Goal: Task Accomplishment & Management: Use online tool/utility

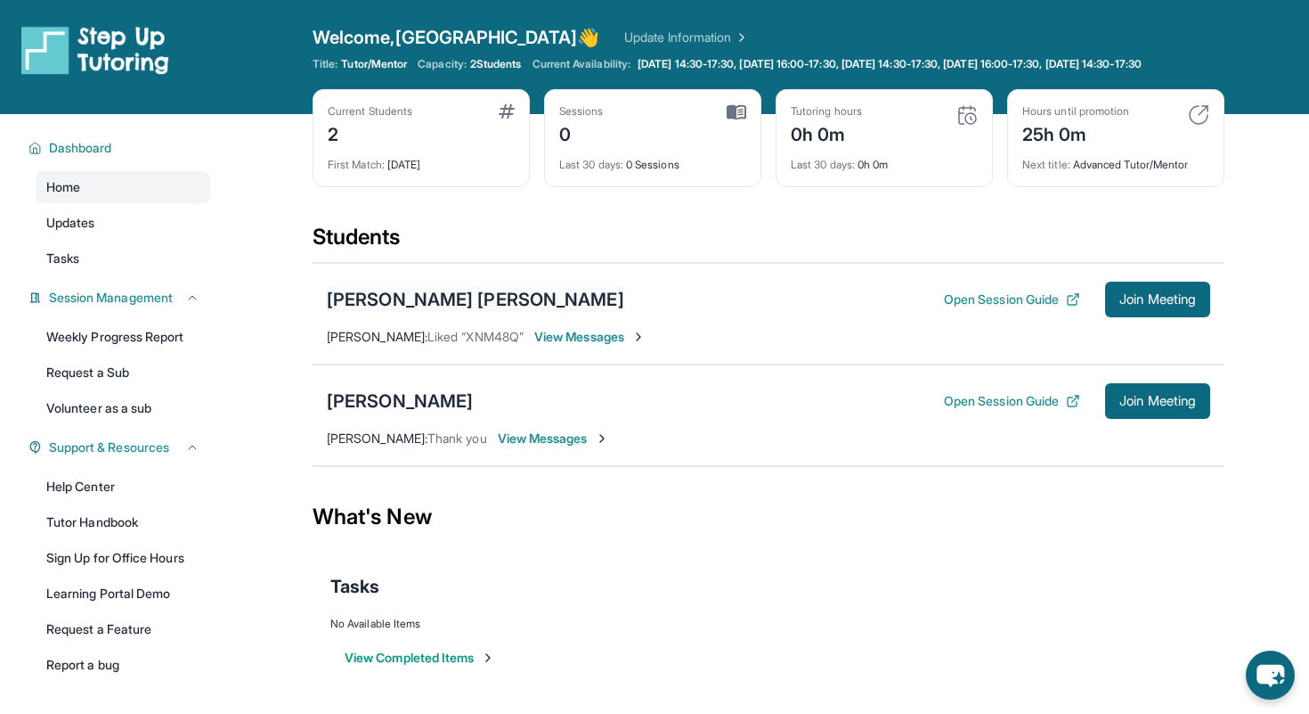
click at [429, 312] on div "[PERSON_NAME] [PERSON_NAME]" at bounding box center [476, 299] width 298 height 25
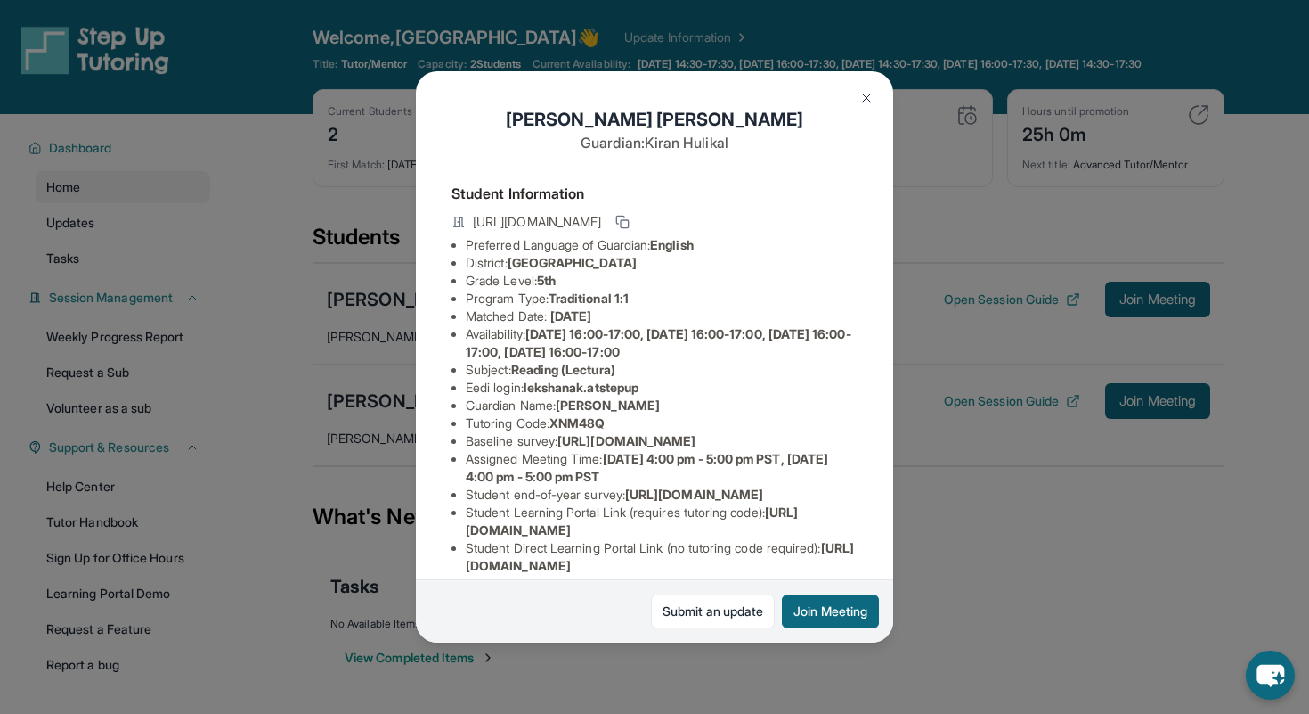
scroll to position [160, 0]
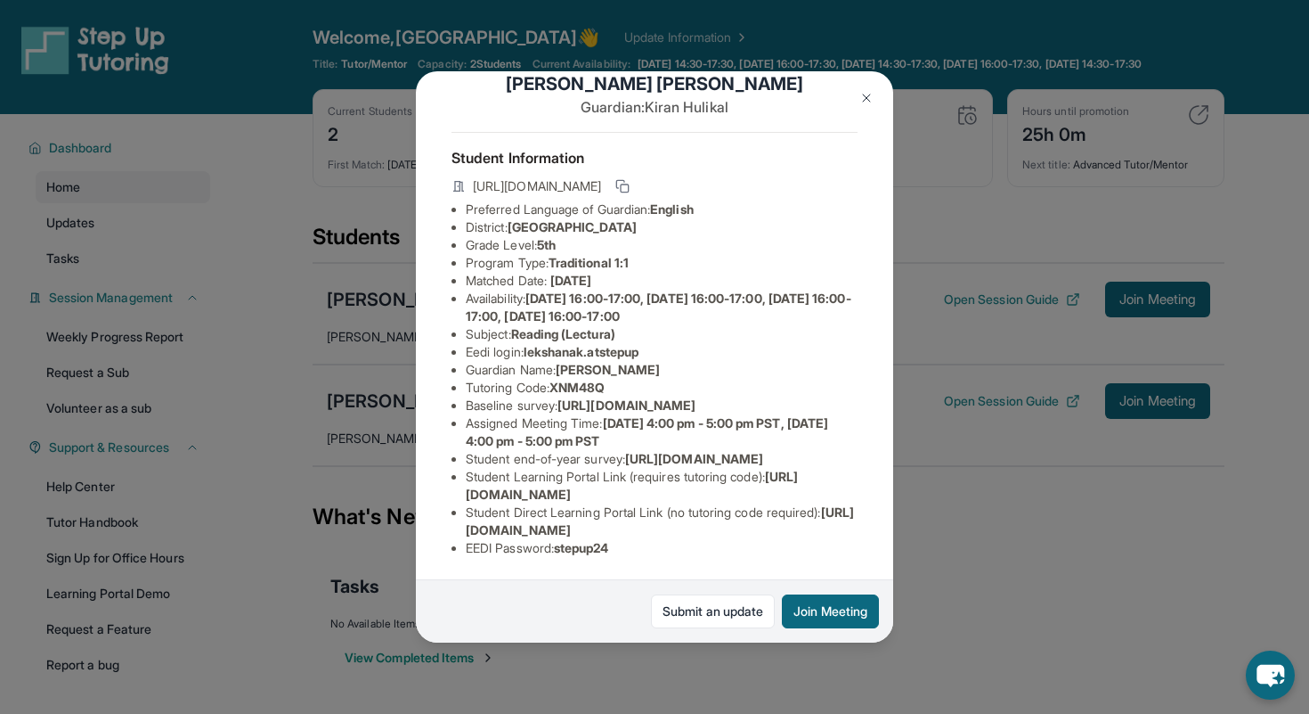
click at [910, 649] on div "[PERSON_NAME] [PERSON_NAME] Guardian: [PERSON_NAME] Student Information [URL][D…" at bounding box center [654, 357] width 1309 height 714
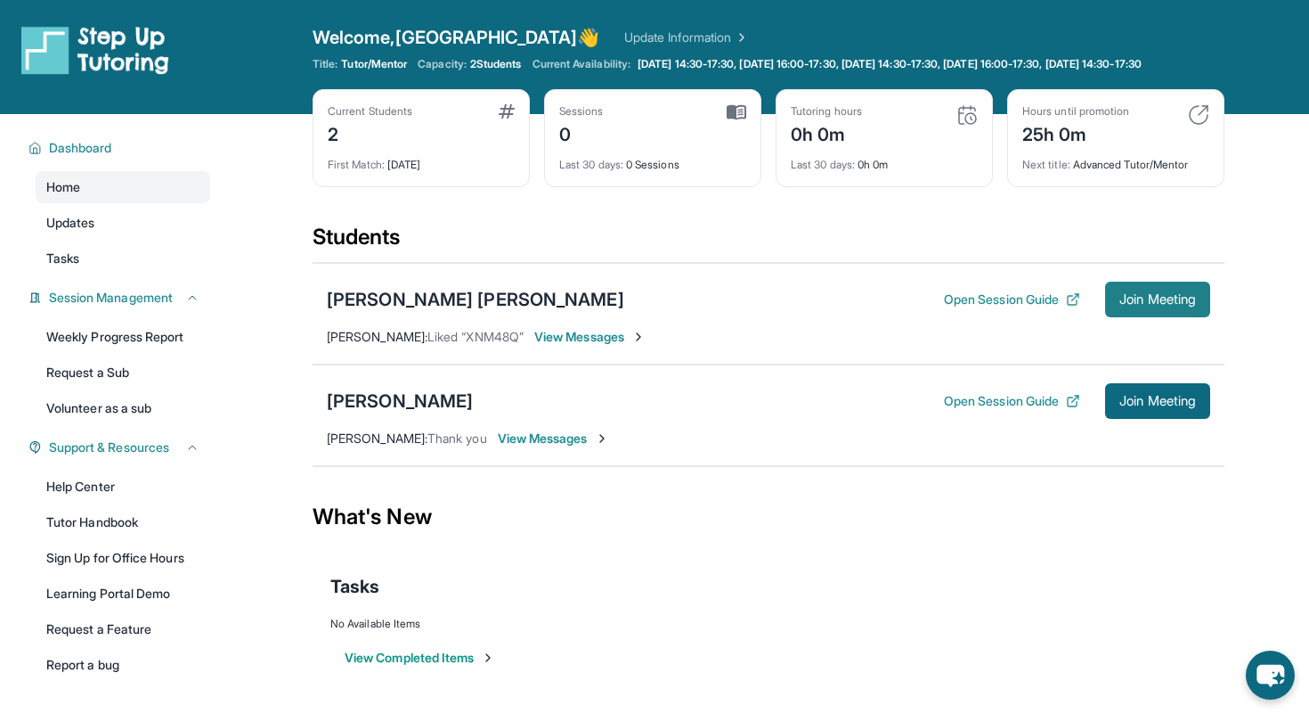
click at [1134, 304] on button "Join Meeting" at bounding box center [1157, 299] width 105 height 36
click at [1019, 308] on button "Open Session Guide" at bounding box center [1012, 299] width 136 height 18
click at [582, 346] on span "View Messages" at bounding box center [589, 337] width 111 height 18
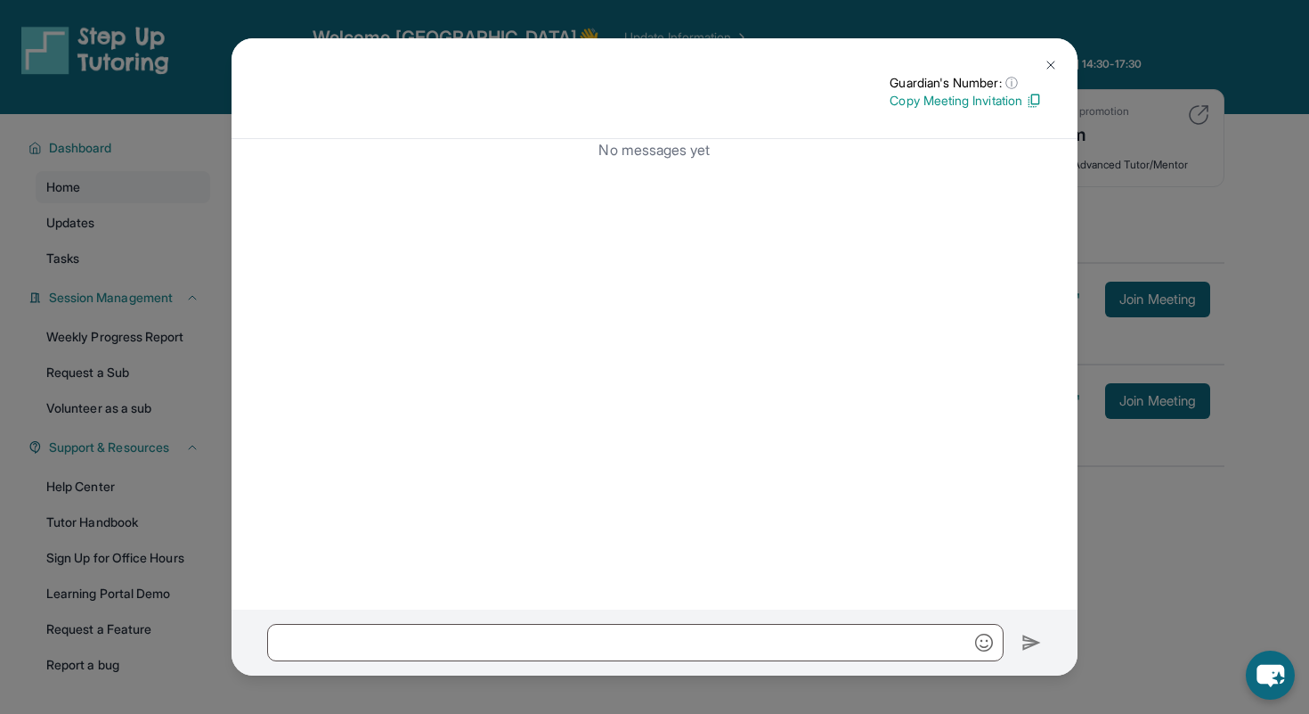
click at [1042, 65] on button at bounding box center [1051, 65] width 36 height 36
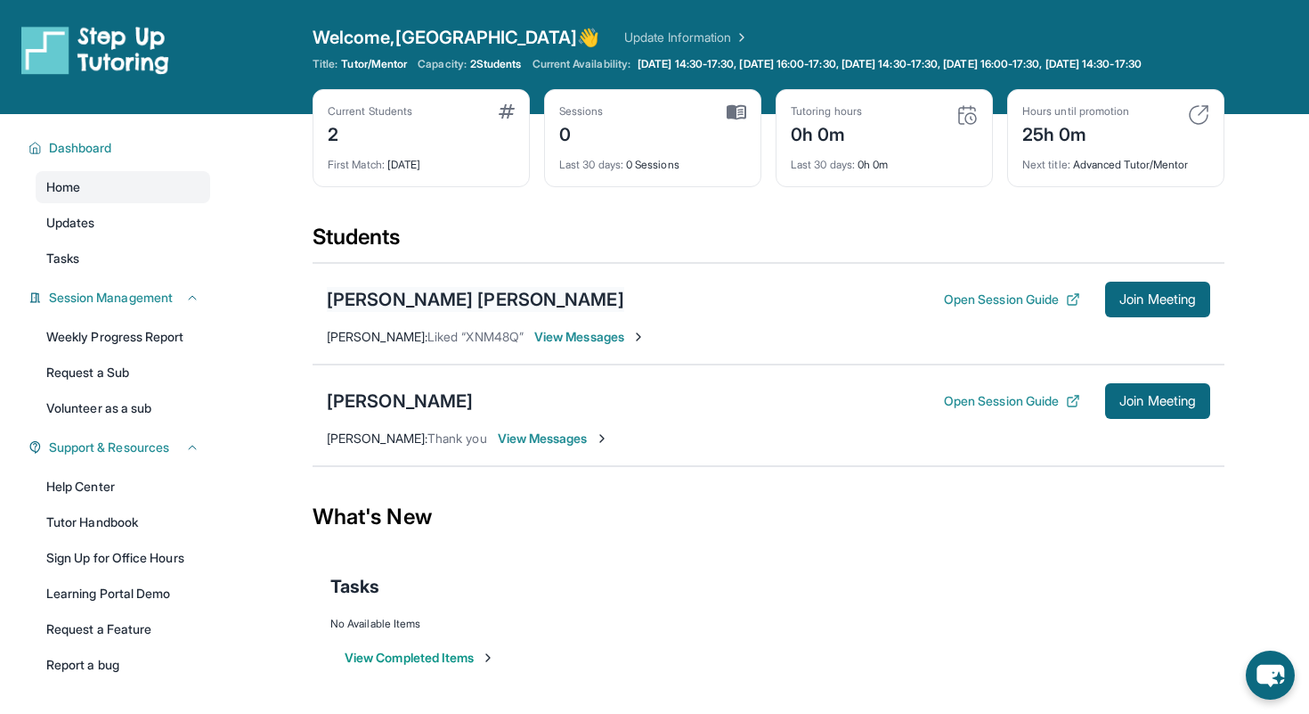
click at [465, 302] on div "[PERSON_NAME] [PERSON_NAME]" at bounding box center [476, 299] width 298 height 25
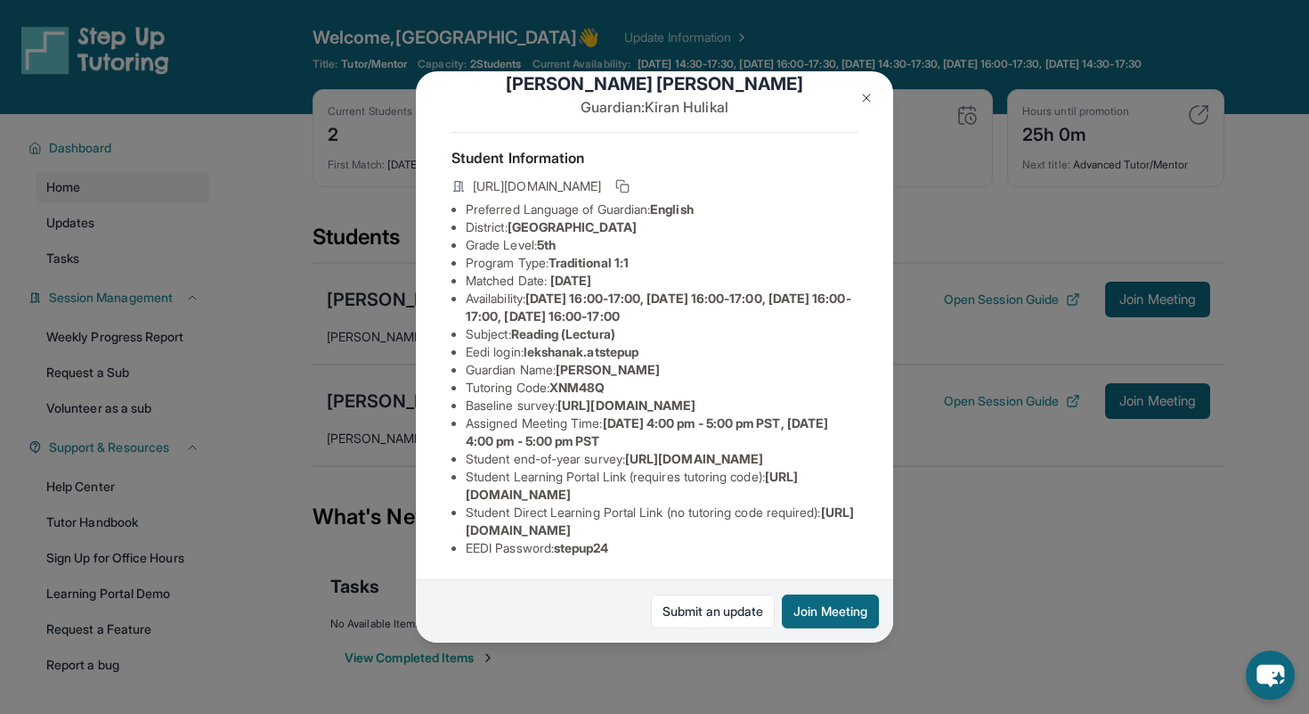
click at [882, 102] on button at bounding box center [867, 98] width 36 height 36
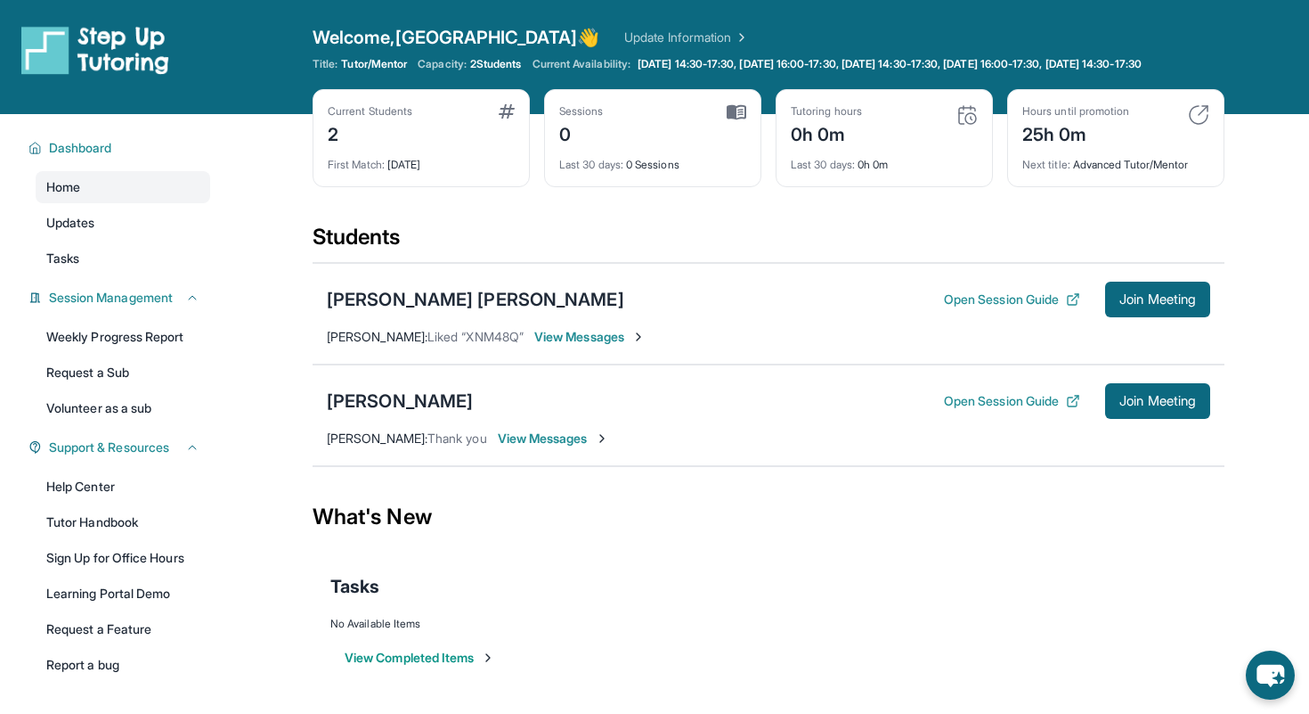
scroll to position [47, 0]
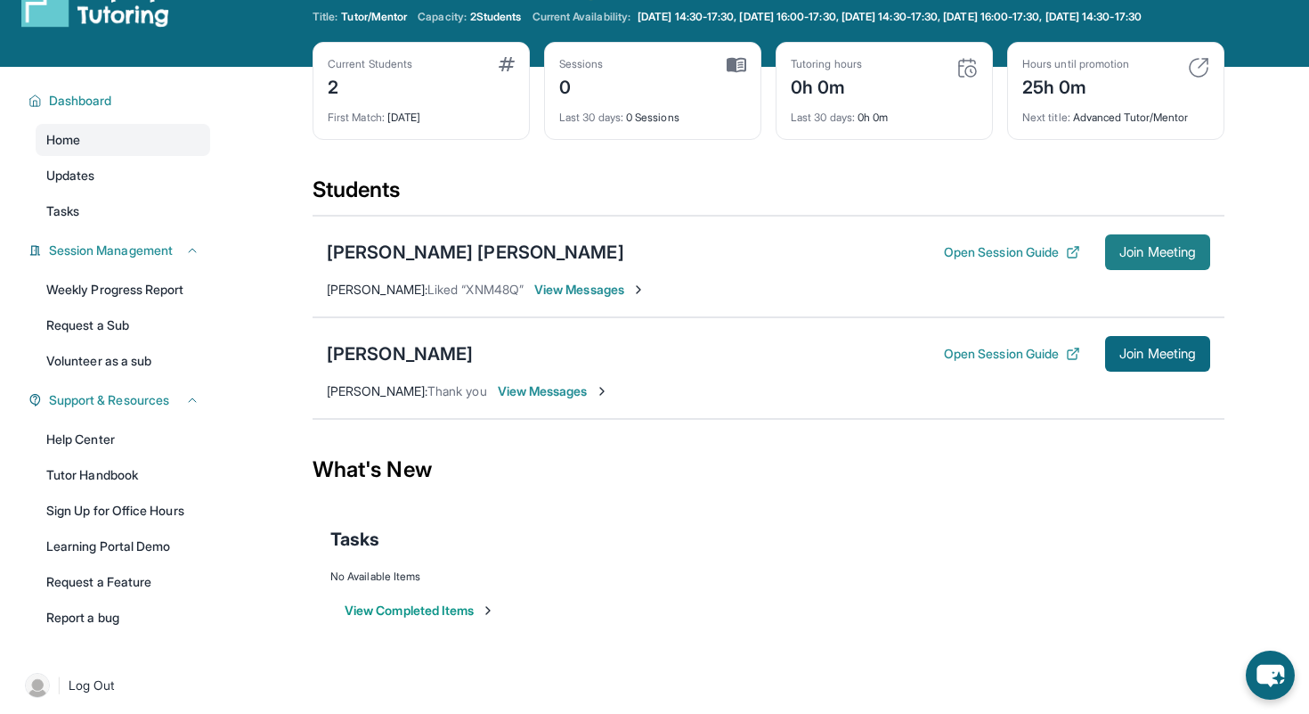
click at [1174, 270] on button "Join Meeting" at bounding box center [1157, 252] width 105 height 36
click at [473, 265] on div "[PERSON_NAME] [PERSON_NAME]" at bounding box center [476, 252] width 298 height 25
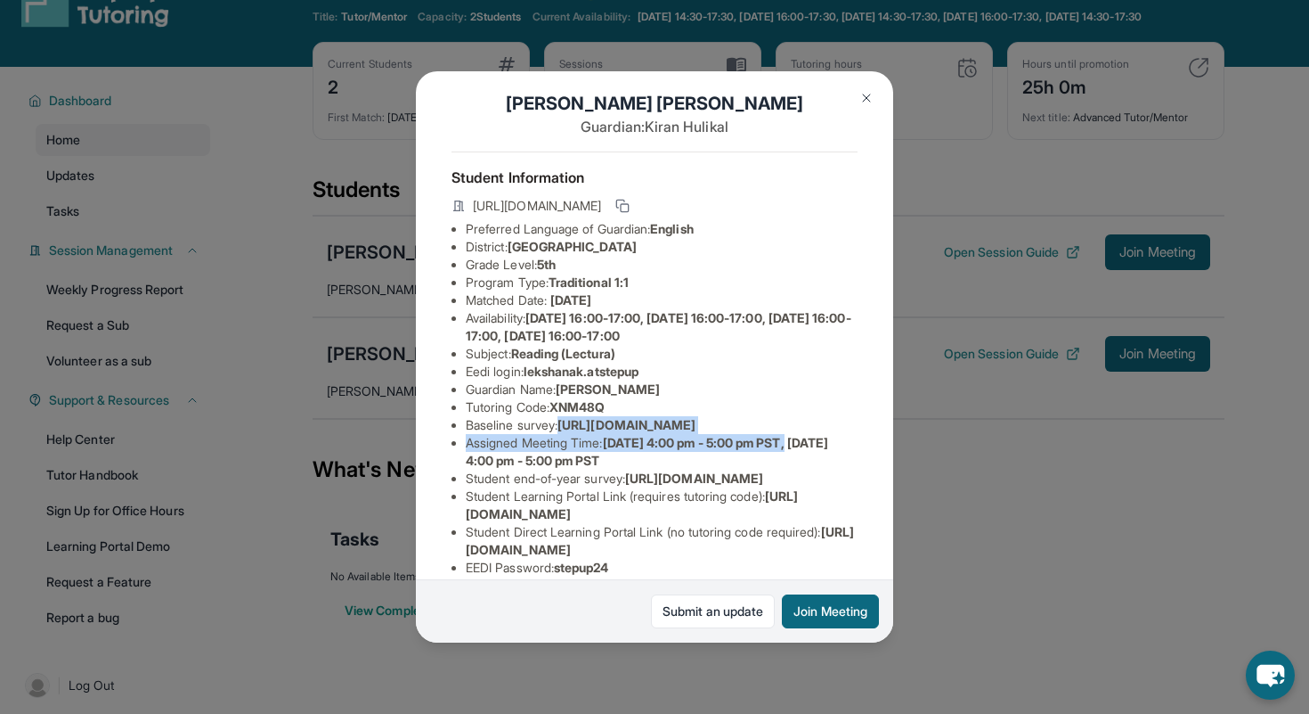
scroll to position [16, 634]
drag, startPoint x: 461, startPoint y: 442, endPoint x: 926, endPoint y: 494, distance: 468.0
click at [926, 494] on div "[PERSON_NAME] [PERSON_NAME] Guardian: [PERSON_NAME] Student Information [URL][D…" at bounding box center [654, 357] width 1309 height 714
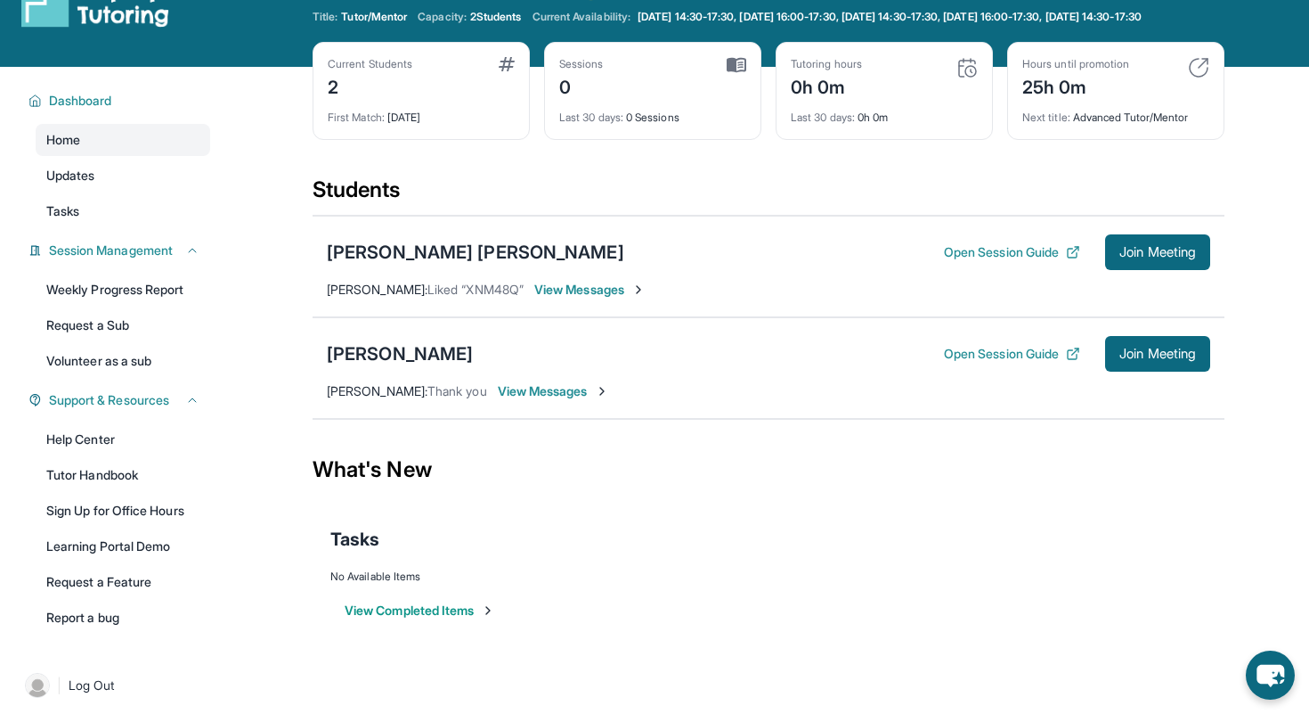
copy ul "https://airtable.com/apprlfn8WjpjBUn2G/shrK0QR6AaNyG5psY?prefill_Type%20of%20Fo…"
click at [441, 251] on div "Lekshana Kiran Iyengar Open Session Guide Join Meeting" at bounding box center [769, 252] width 884 height 36
click at [441, 263] on div "[PERSON_NAME] [PERSON_NAME]" at bounding box center [476, 252] width 298 height 25
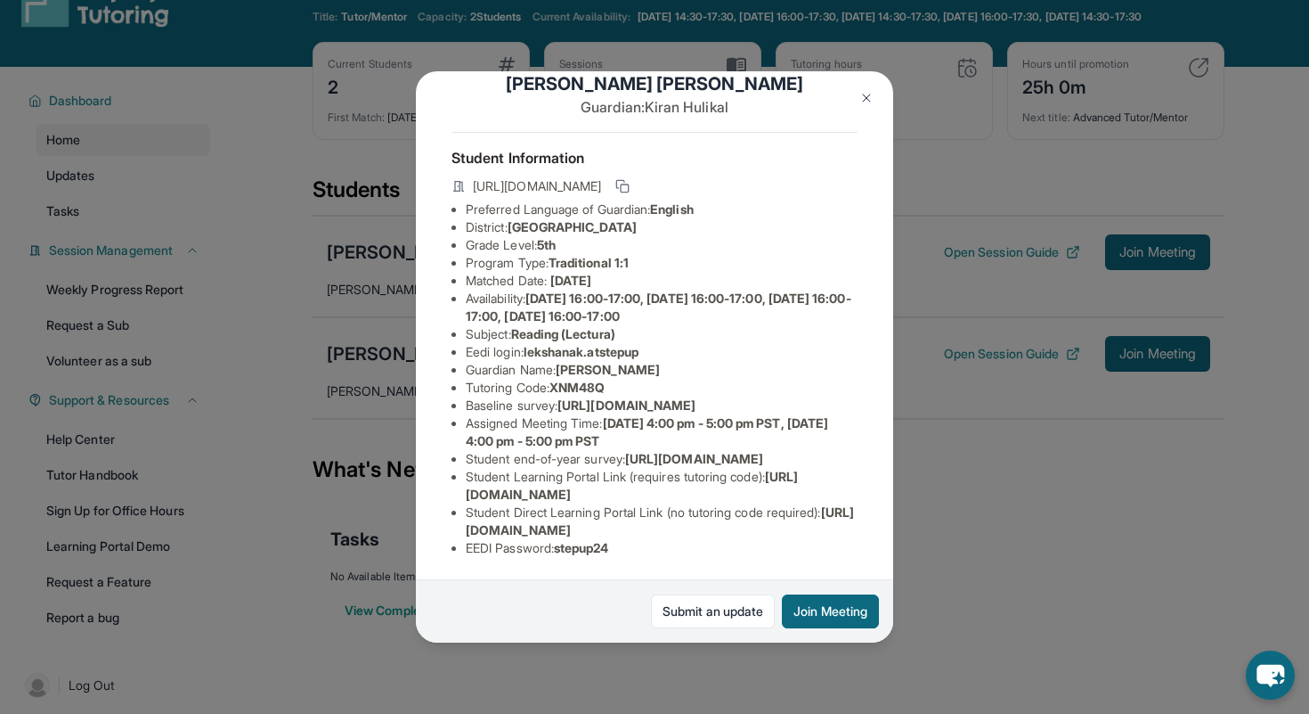
scroll to position [87, 634]
drag, startPoint x: 460, startPoint y: 369, endPoint x: 763, endPoint y: 414, distance: 306.3
click at [763, 414] on ul "Preferred Language of Guardian: English District: Berryessa Union School Distri…" at bounding box center [655, 378] width 406 height 356
copy span "[URL][DOMAIN_NAME]"
click at [862, 93] on img at bounding box center [867, 98] width 14 height 14
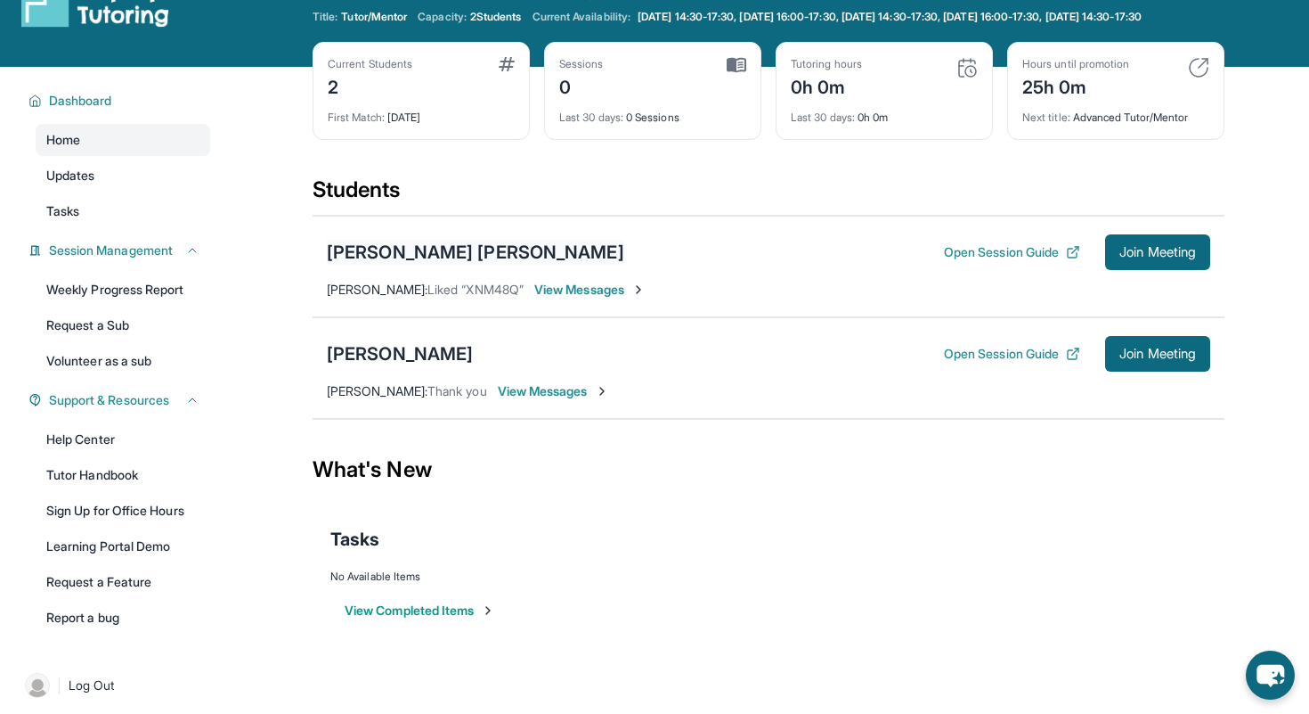
click at [505, 263] on div "[PERSON_NAME] [PERSON_NAME]" at bounding box center [476, 252] width 298 height 25
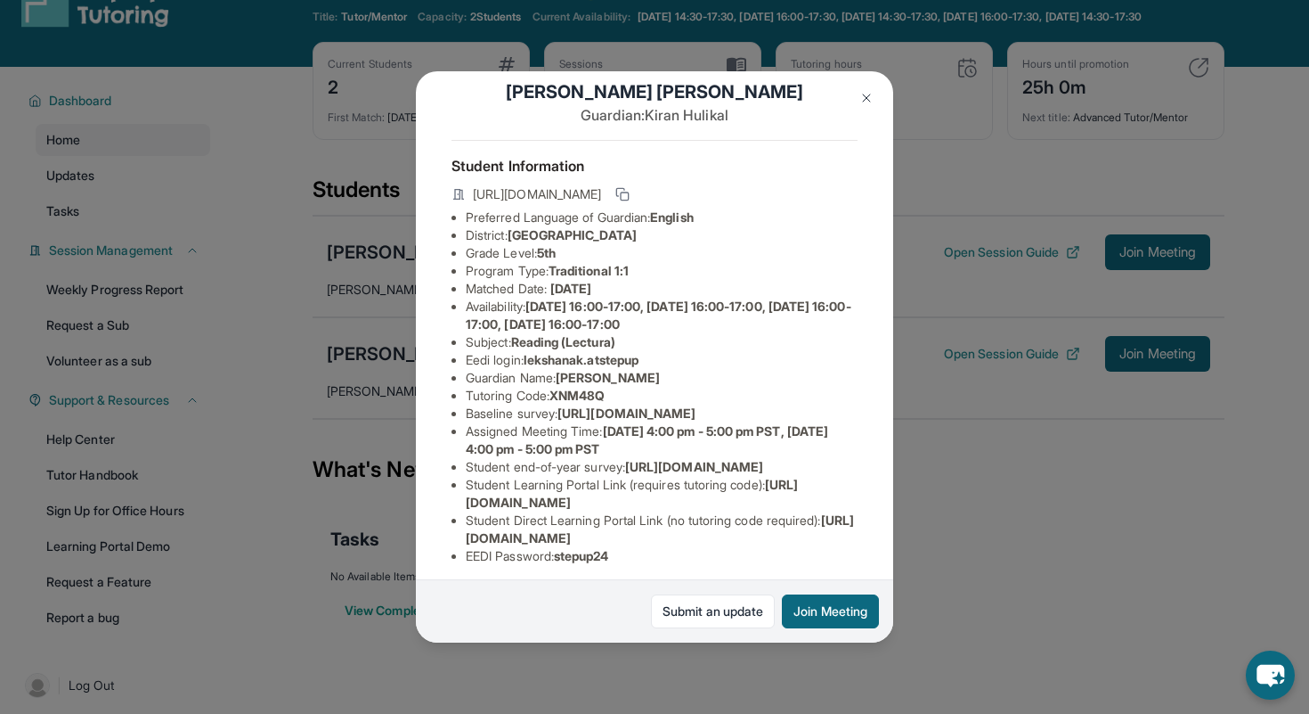
scroll to position [0, 0]
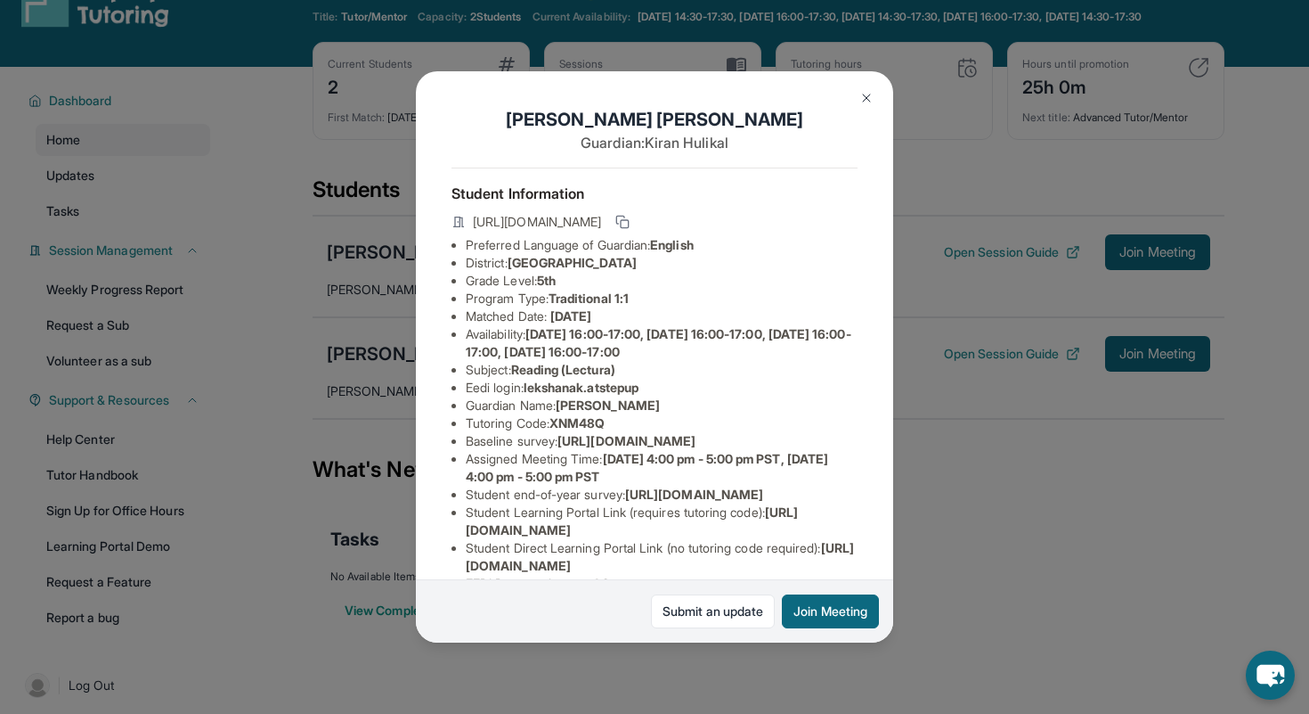
click at [985, 480] on div "[PERSON_NAME] [PERSON_NAME] Guardian: [PERSON_NAME] Student Information [URL][D…" at bounding box center [654, 357] width 1309 height 714
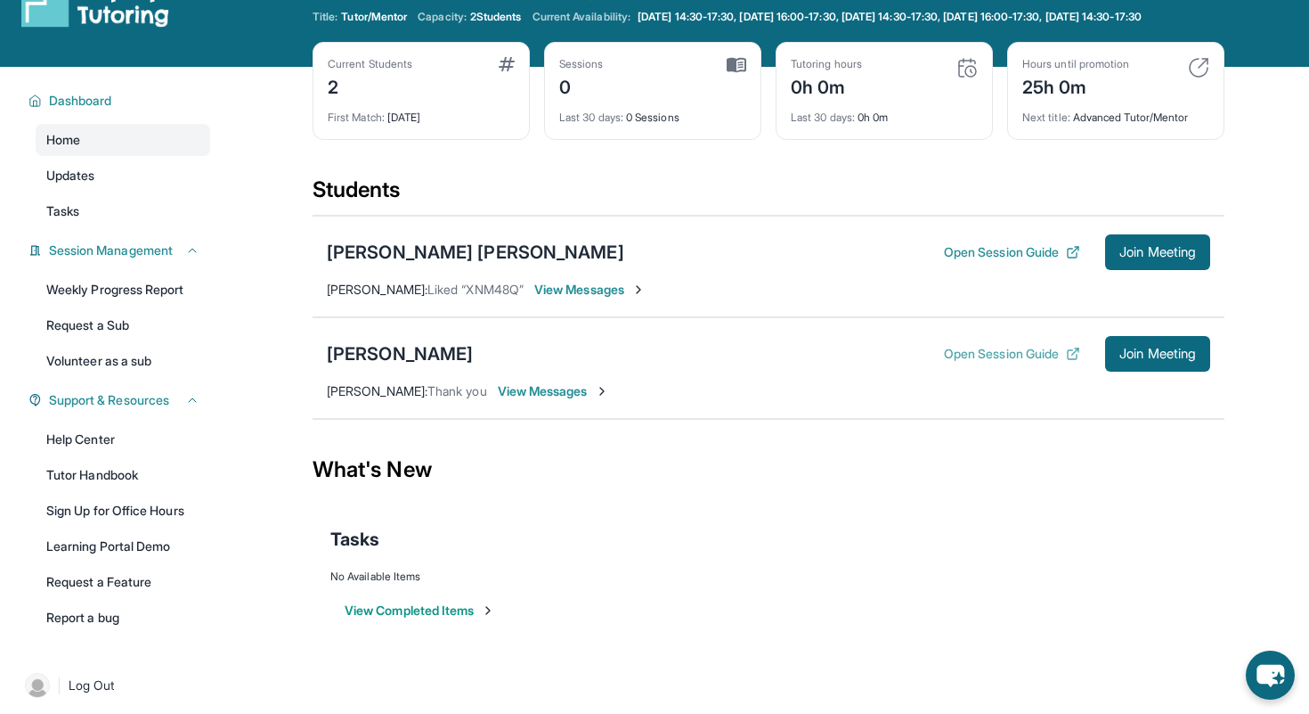
click at [990, 363] on button "Open Session Guide" at bounding box center [1012, 354] width 136 height 18
click at [991, 261] on button "Open Session Guide" at bounding box center [1012, 252] width 136 height 18
click at [164, 192] on link "Updates" at bounding box center [123, 175] width 175 height 32
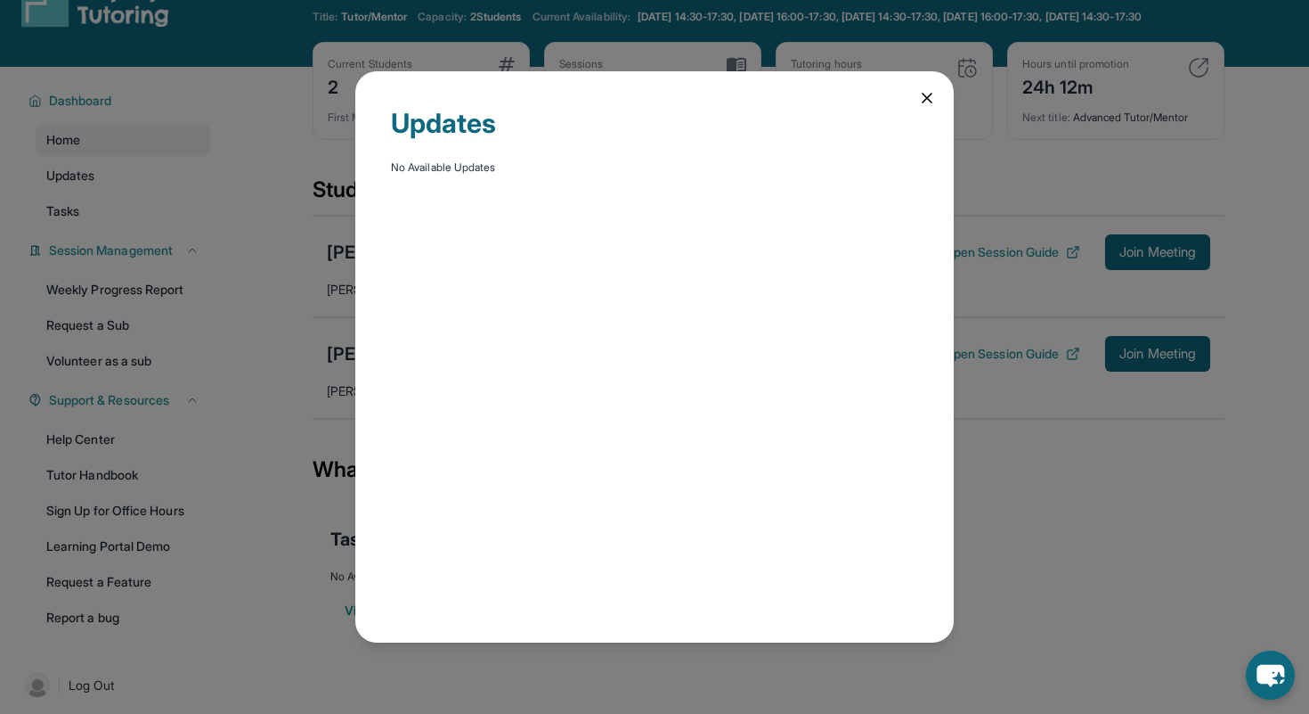
click at [167, 216] on div "Updates No Available Updates" at bounding box center [654, 357] width 1309 height 714
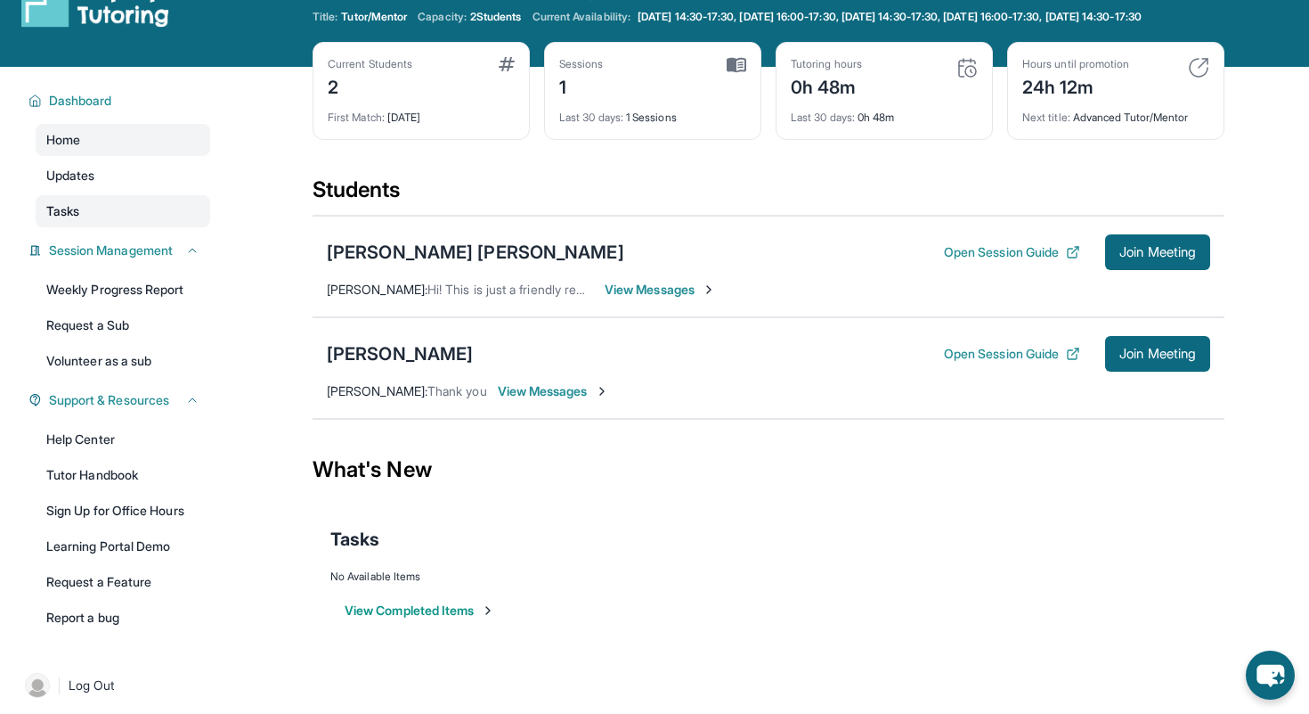
click at [144, 227] on link "Tasks" at bounding box center [123, 211] width 175 height 32
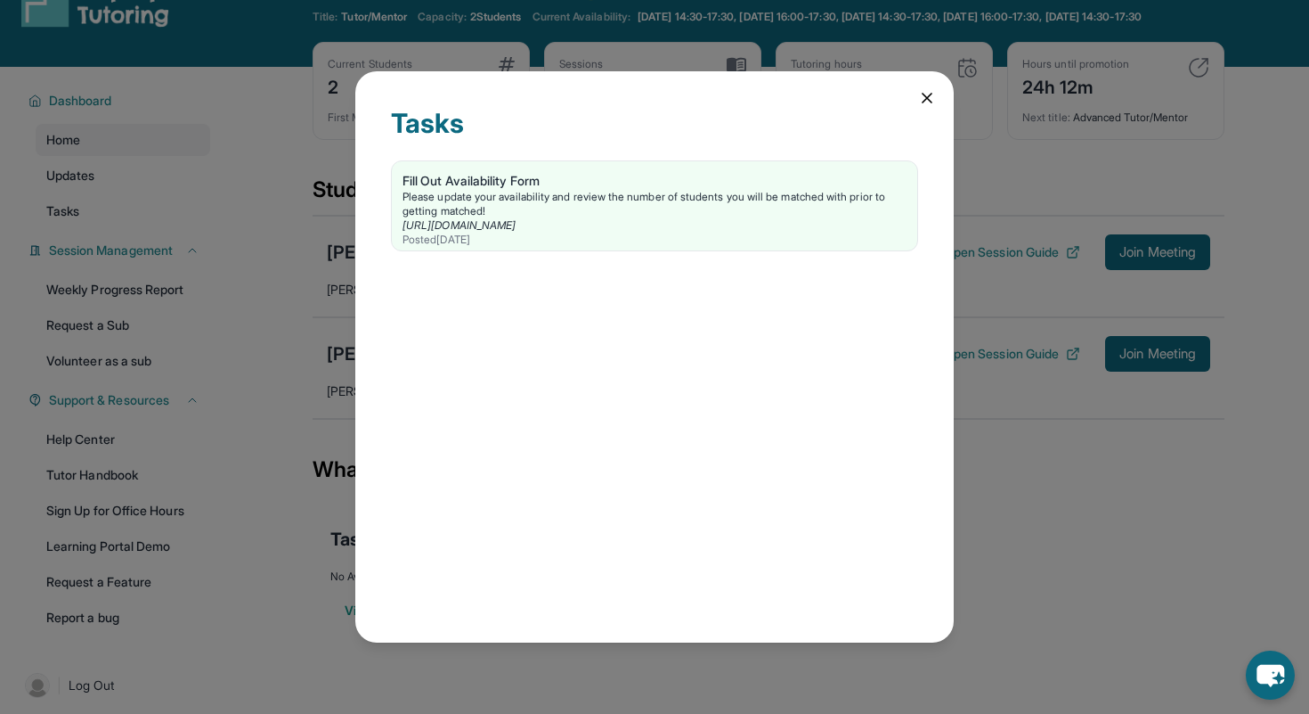
click at [144, 233] on div "Tasks Fill Out Availability Form Please update your availability and review the…" at bounding box center [654, 357] width 1309 height 714
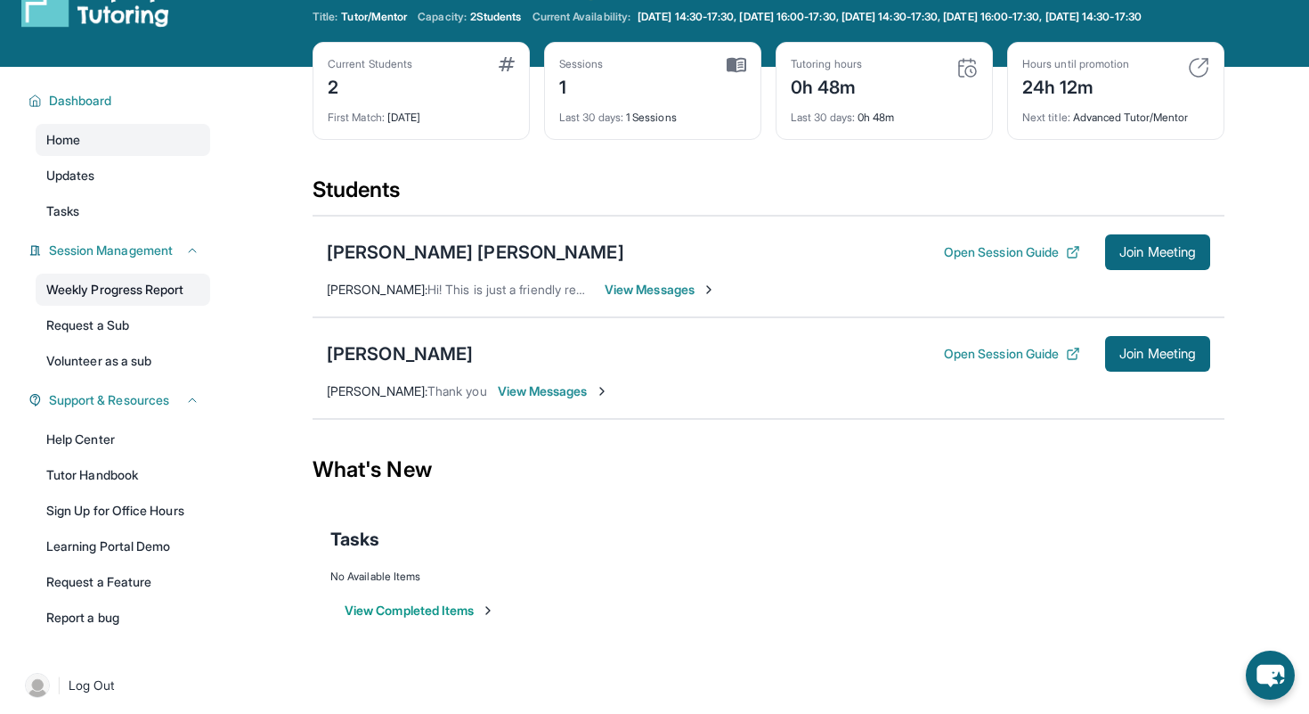
click at [144, 305] on link "Weekly Progress Report" at bounding box center [123, 289] width 175 height 32
click at [172, 377] on link "Volunteer as a sub" at bounding box center [123, 361] width 175 height 32
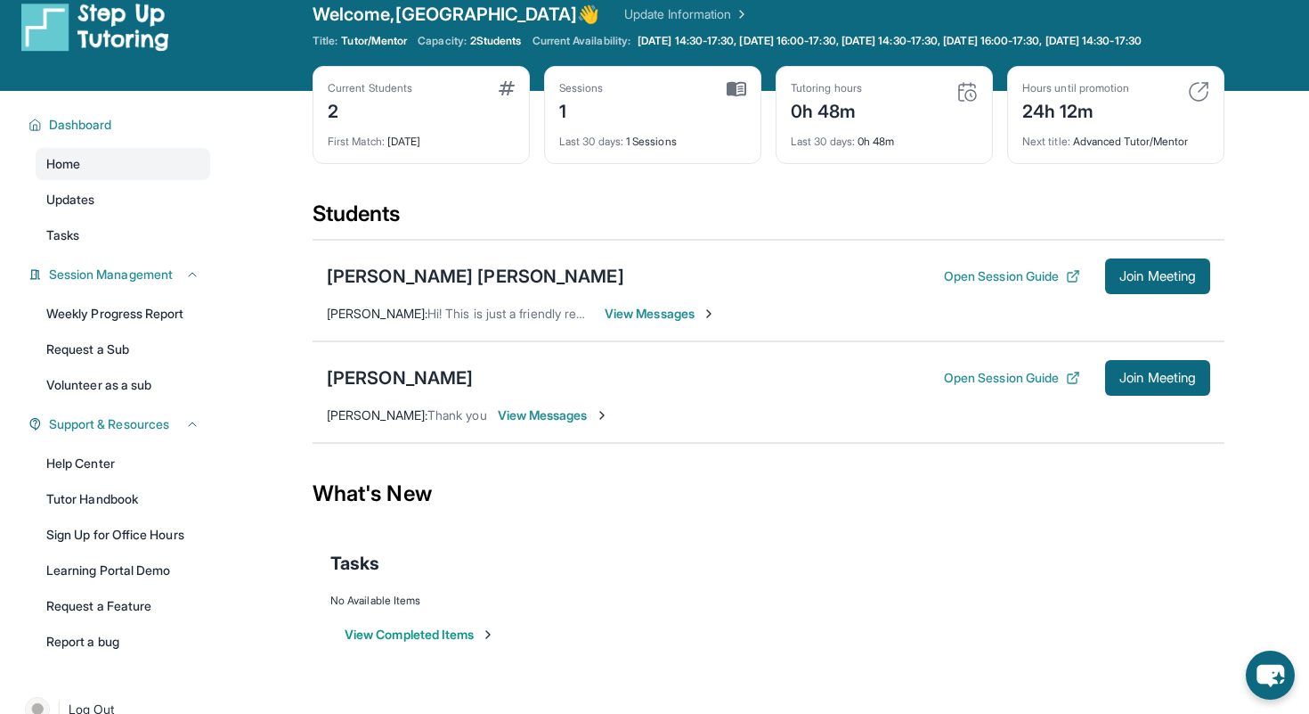
scroll to position [20, 0]
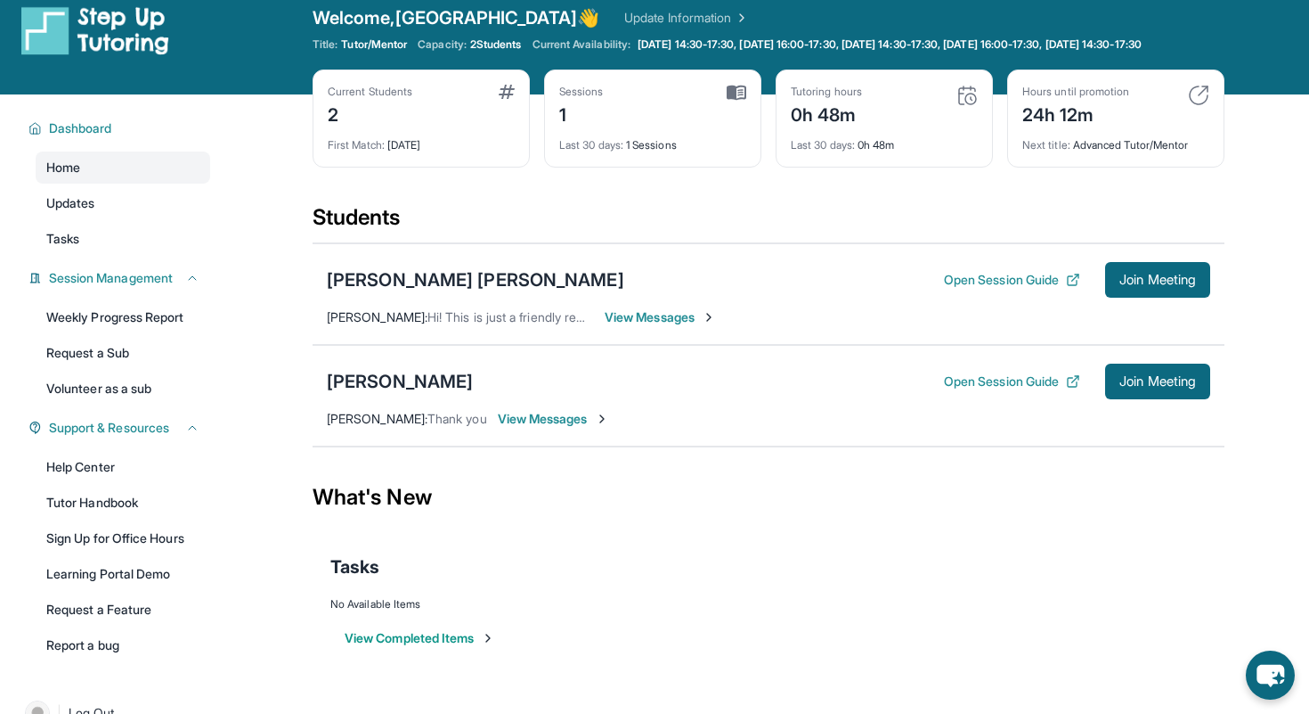
click at [1185, 102] on div "Hours until promotion 24h 12m" at bounding box center [1116, 106] width 187 height 43
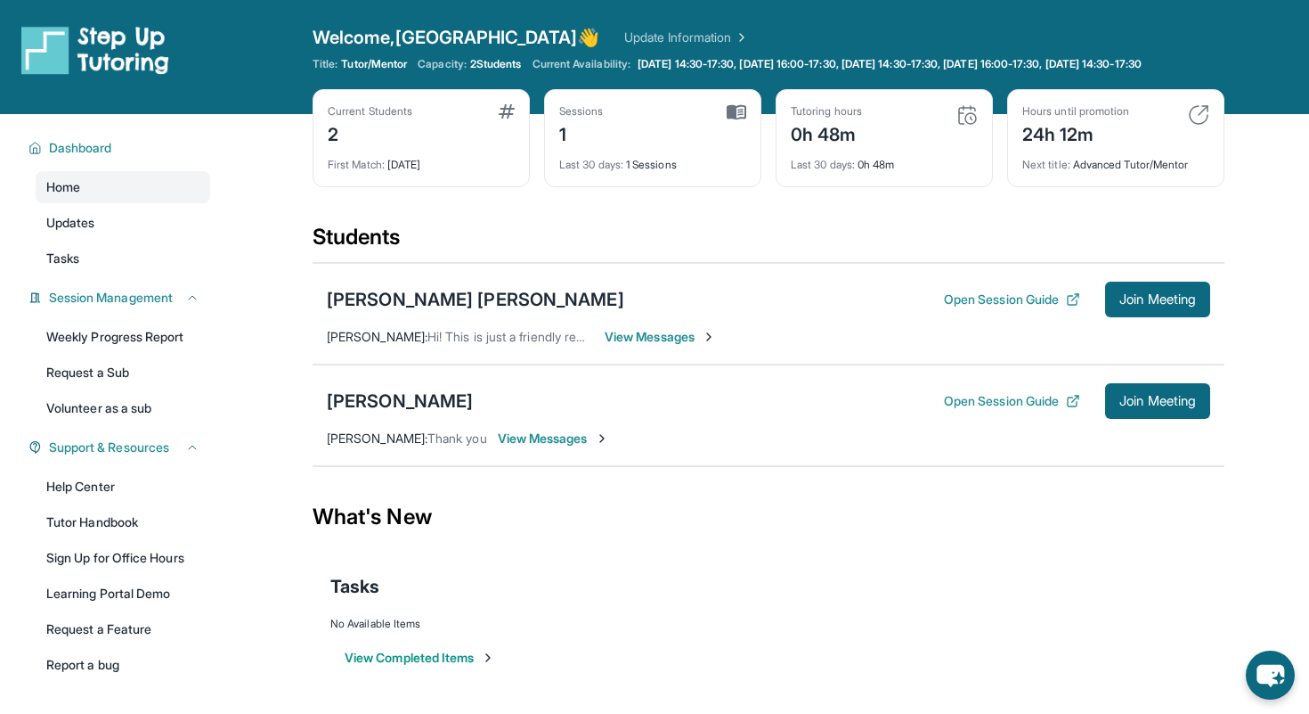
scroll to position [20, 0]
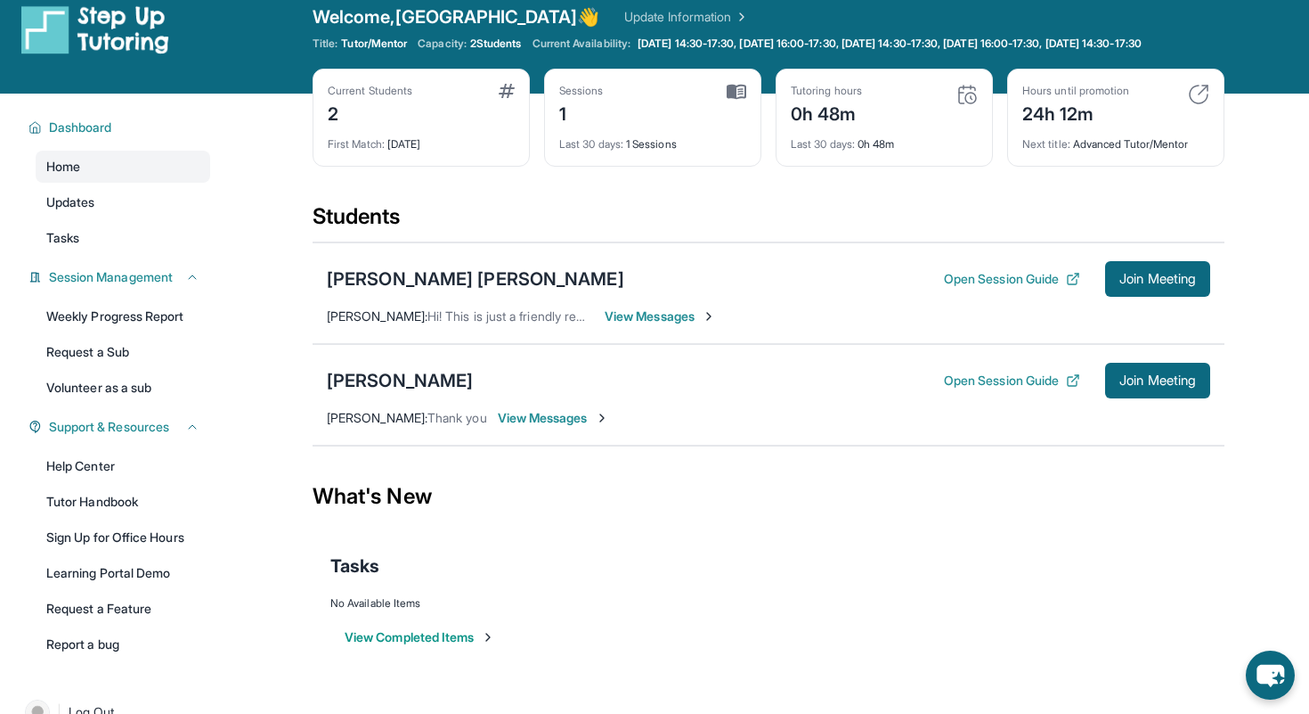
click at [733, 344] on div "Lekshana Kiran Iyengar Open Session Guide Join Meeting Raleigh Paunil : Hi! Thi…" at bounding box center [769, 293] width 912 height 102
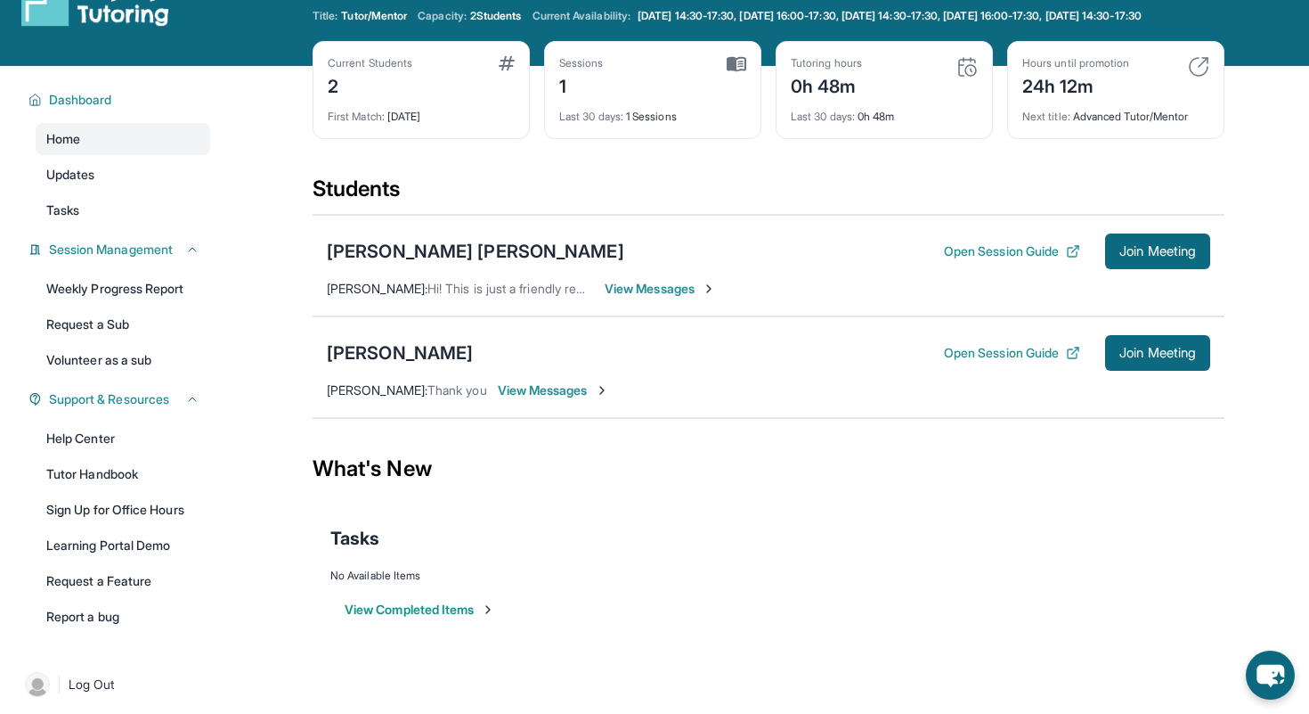
scroll to position [0, 0]
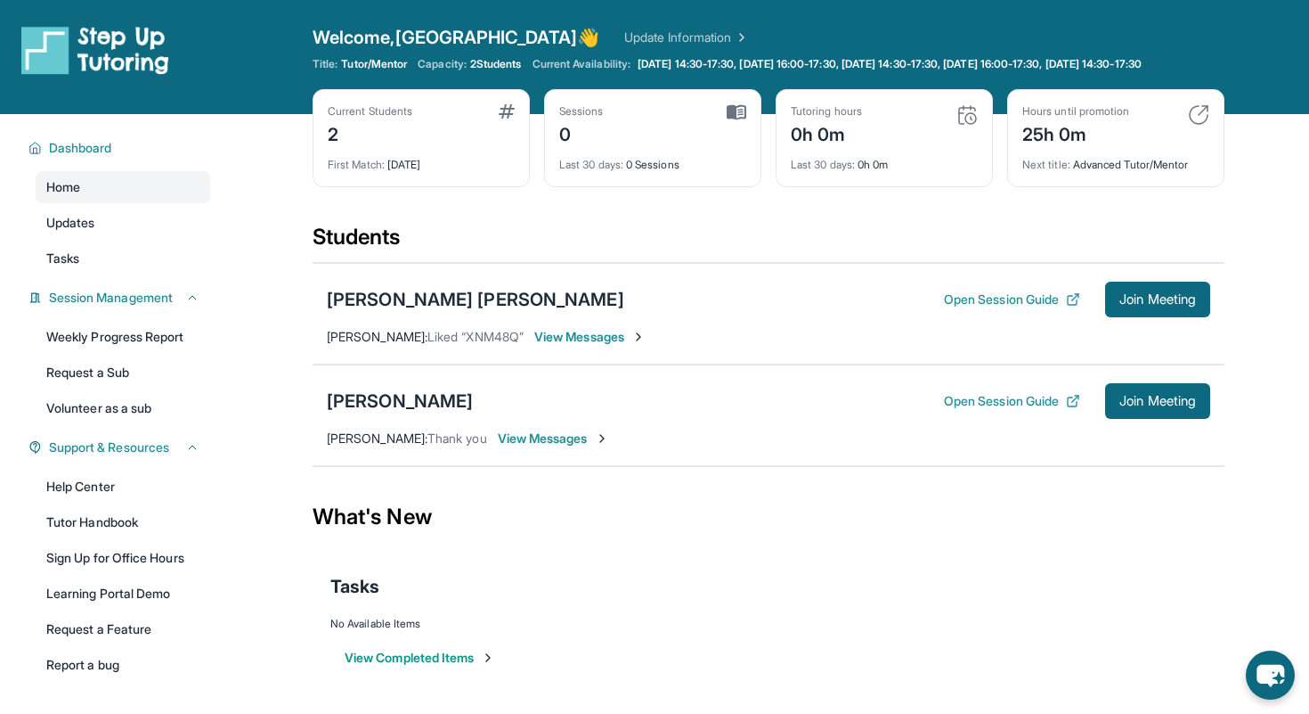
scroll to position [128, 0]
click at [605, 447] on span "View Messages" at bounding box center [553, 438] width 111 height 18
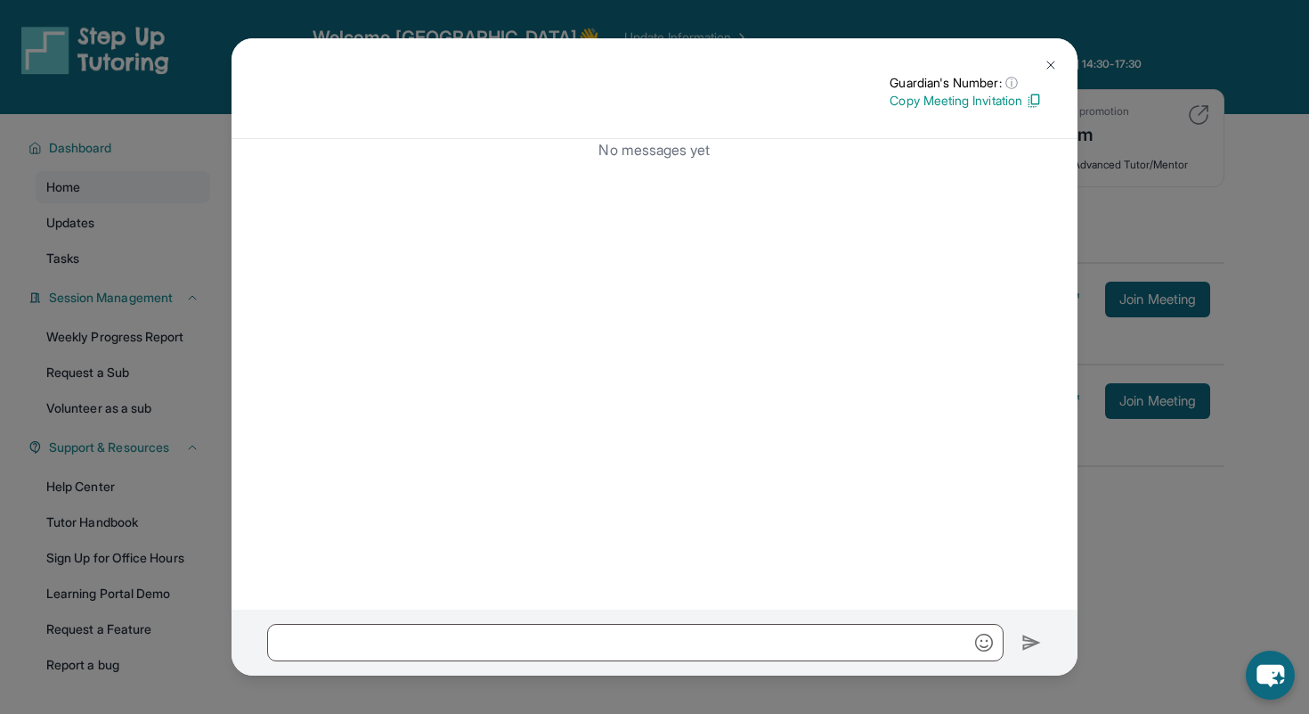
click at [1120, 542] on div "Guardian's Number: ⓘ This isn't the guardian's real number — it's a private for…" at bounding box center [654, 357] width 1309 height 714
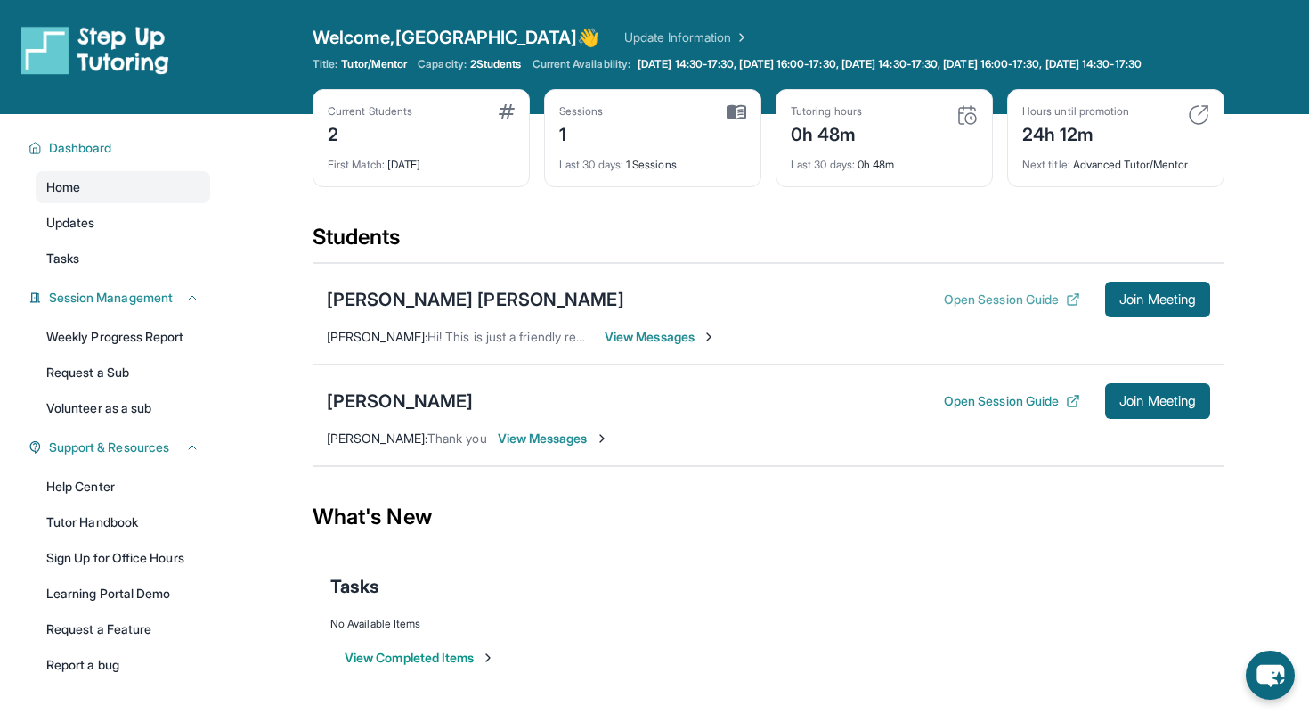
click at [1056, 308] on button "Open Session Guide" at bounding box center [1012, 299] width 136 height 18
